Goal: Obtain resource: Download file/media

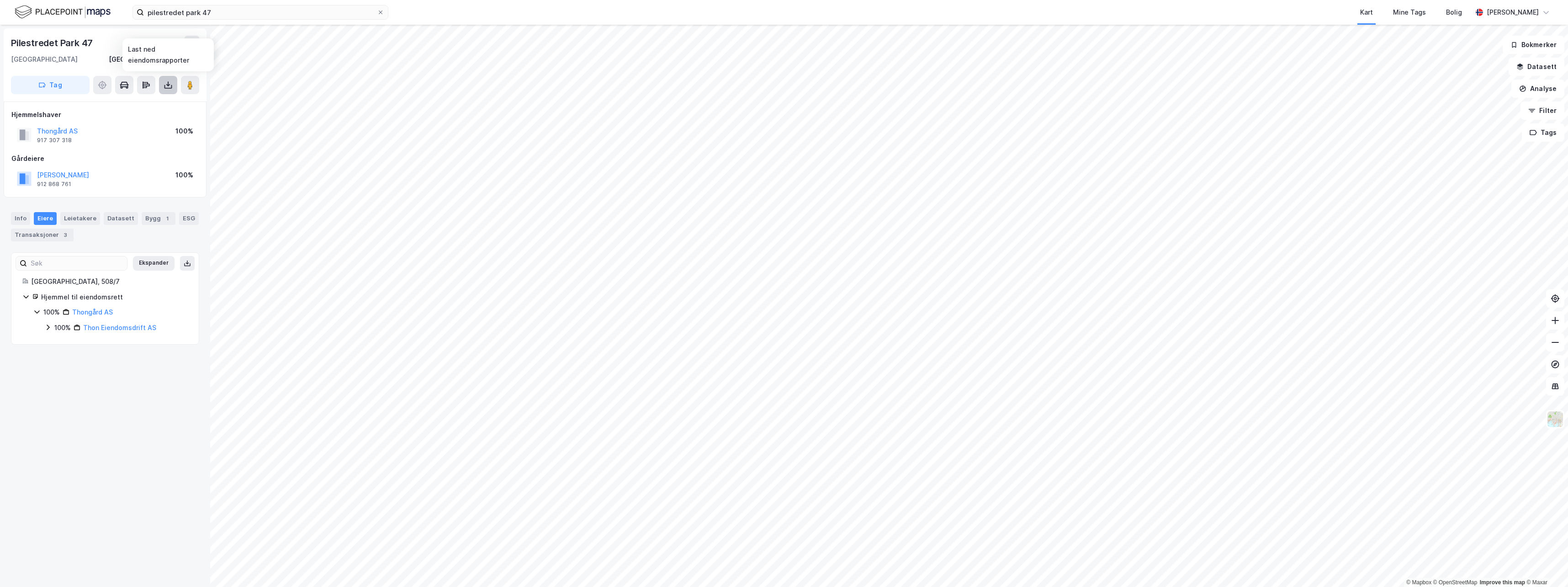
click at [166, 82] on icon at bounding box center [168, 85] width 9 height 9
click at [114, 104] on div "Last ned grunnbok" at bounding box center [122, 104] width 53 height 7
